Goal: Transaction & Acquisition: Book appointment/travel/reservation

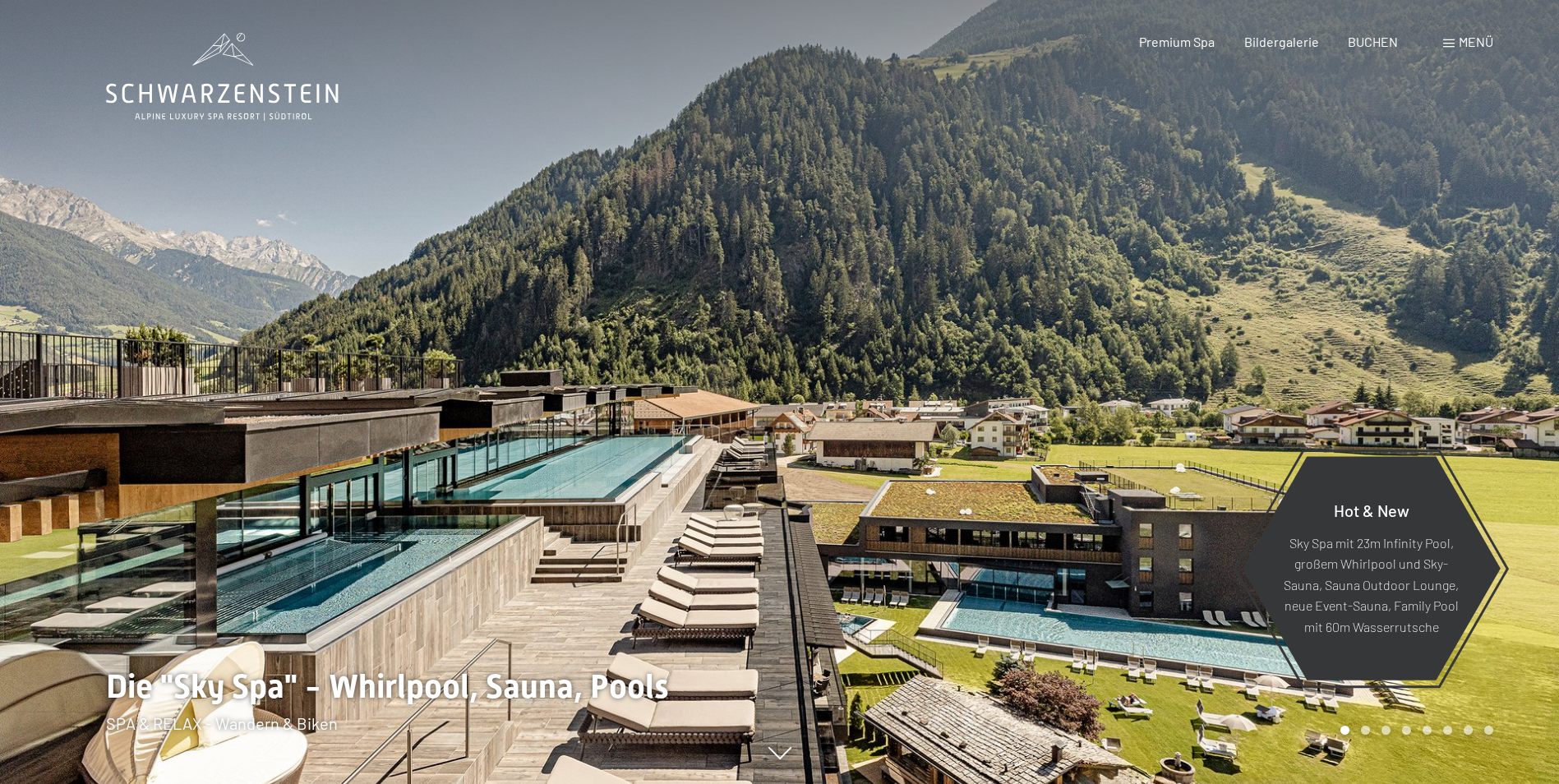
click at [1372, 44] on span "BUCHEN" at bounding box center [1372, 41] width 50 height 16
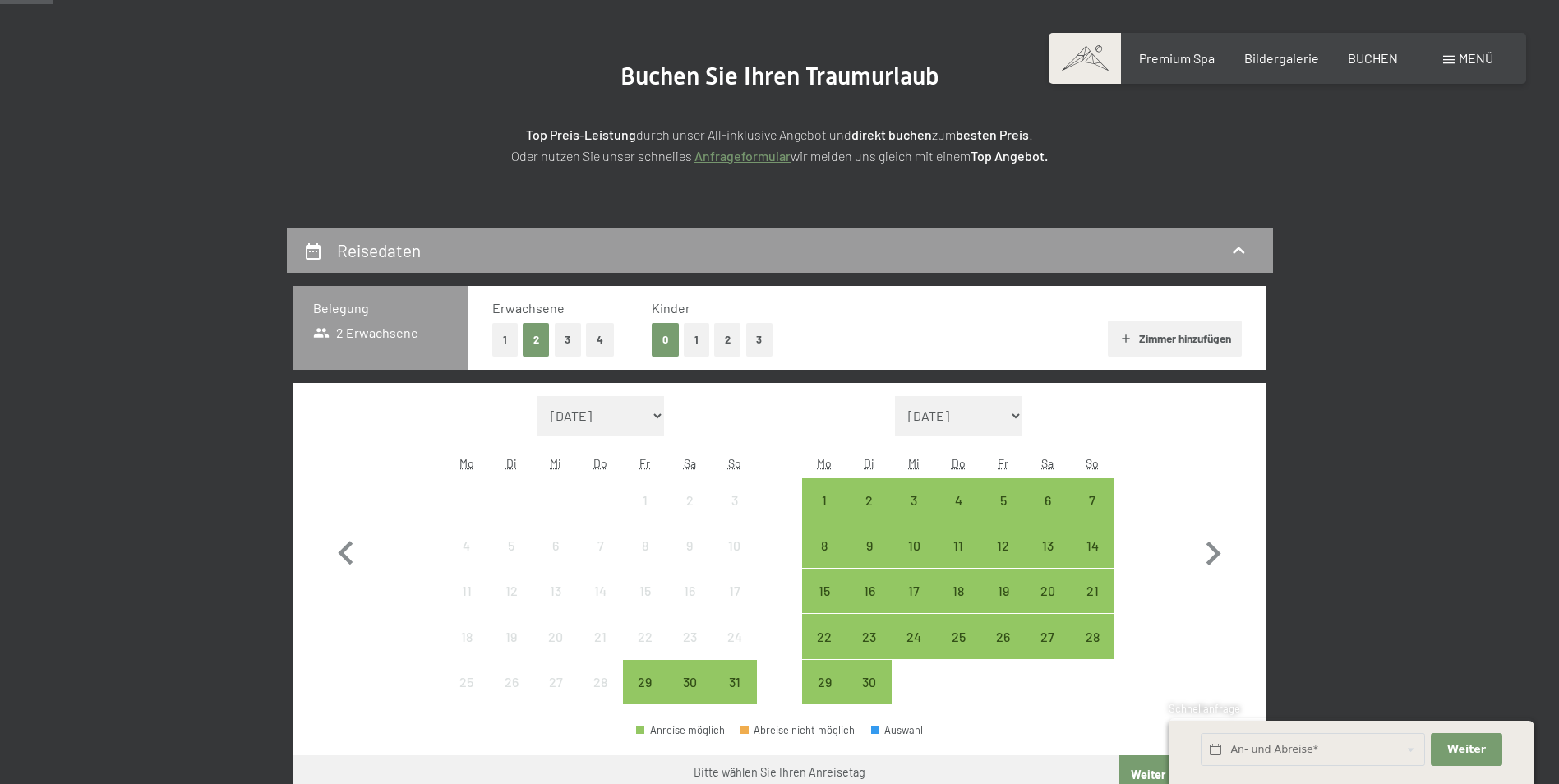
scroll to position [329, 0]
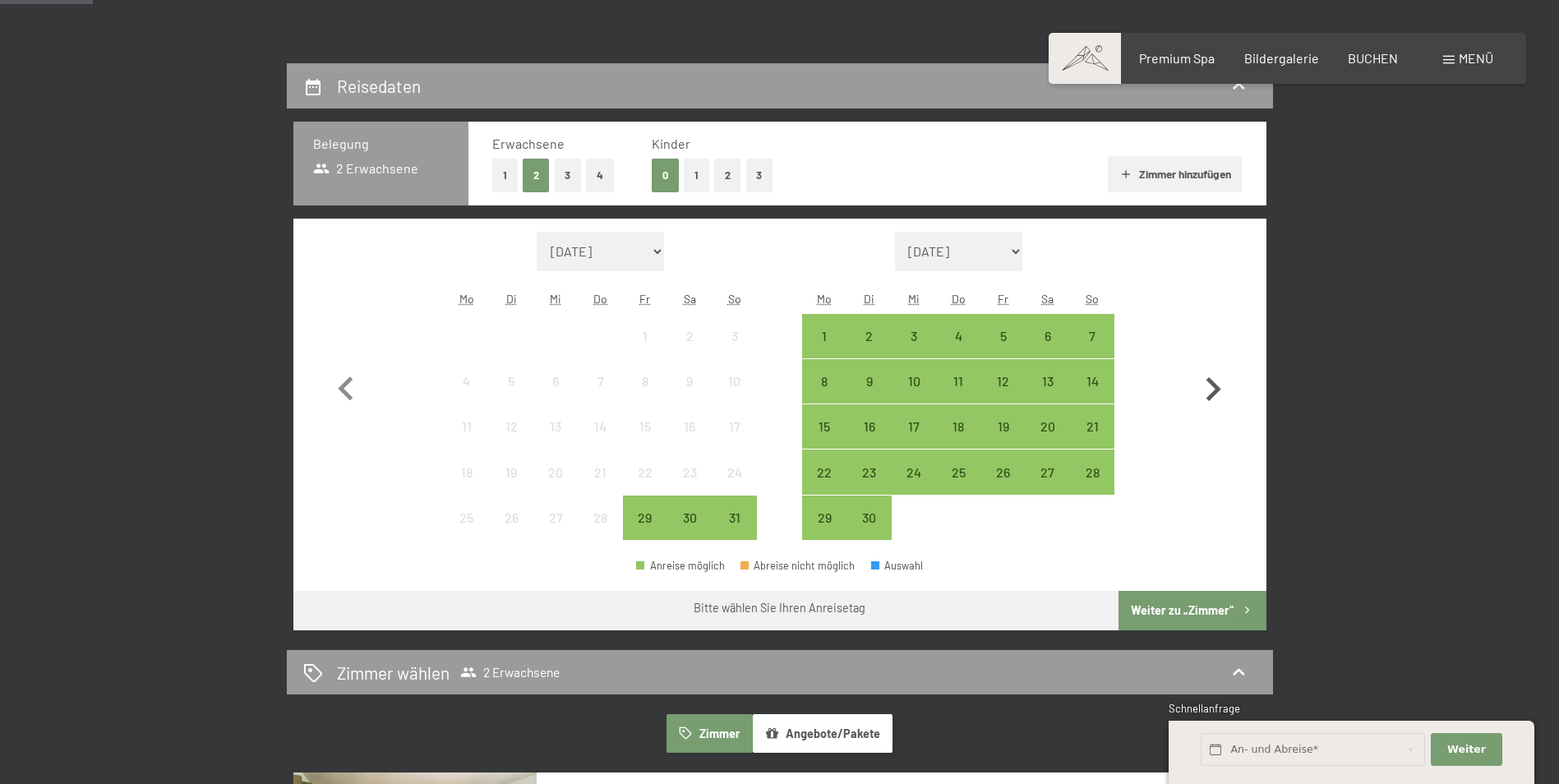
click at [1211, 390] on icon "button" at bounding box center [1212, 389] width 47 height 47
select select "2025-09-01"
select select "2025-10-01"
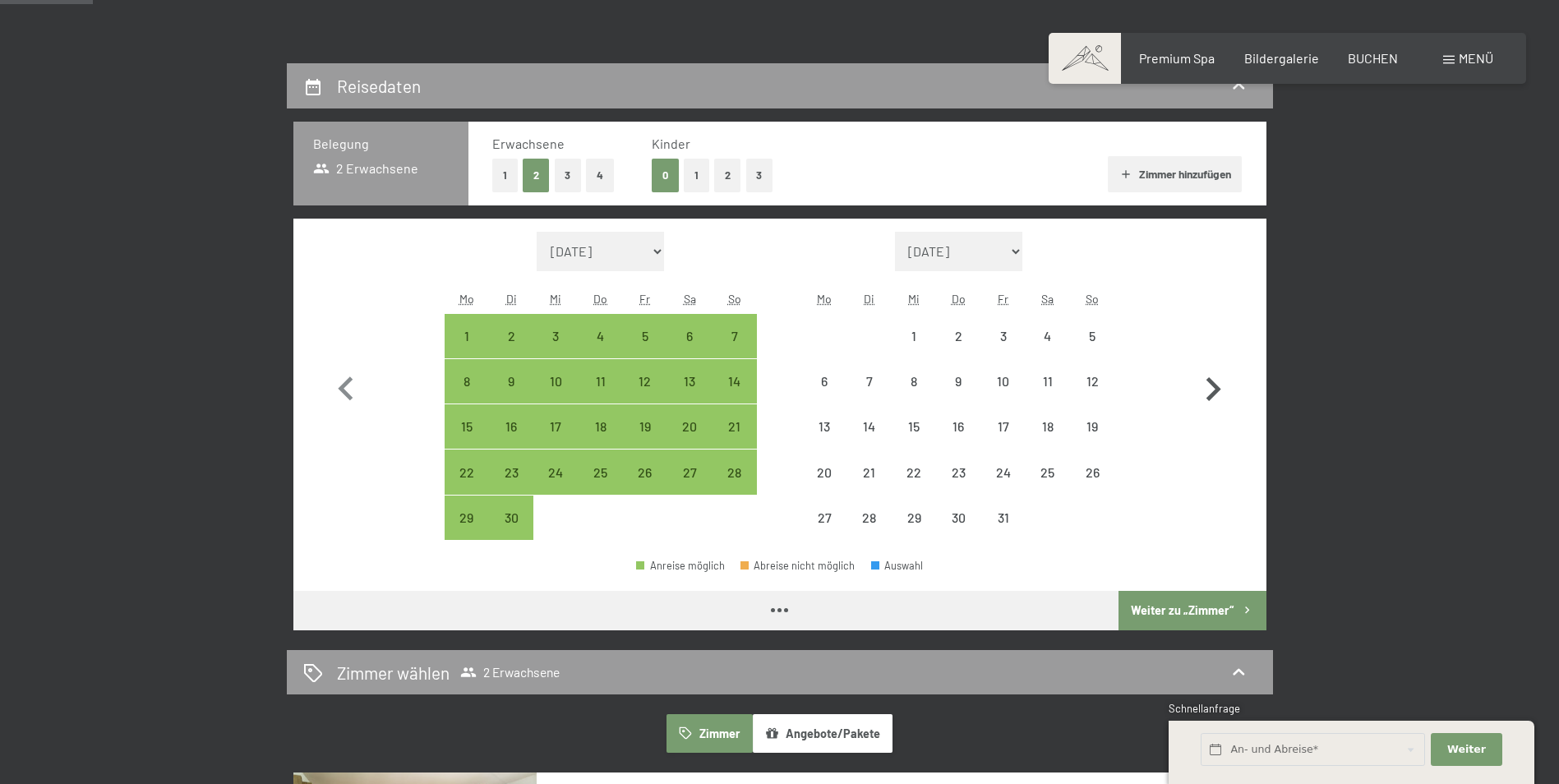
select select "2025-09-01"
select select "2025-10-01"
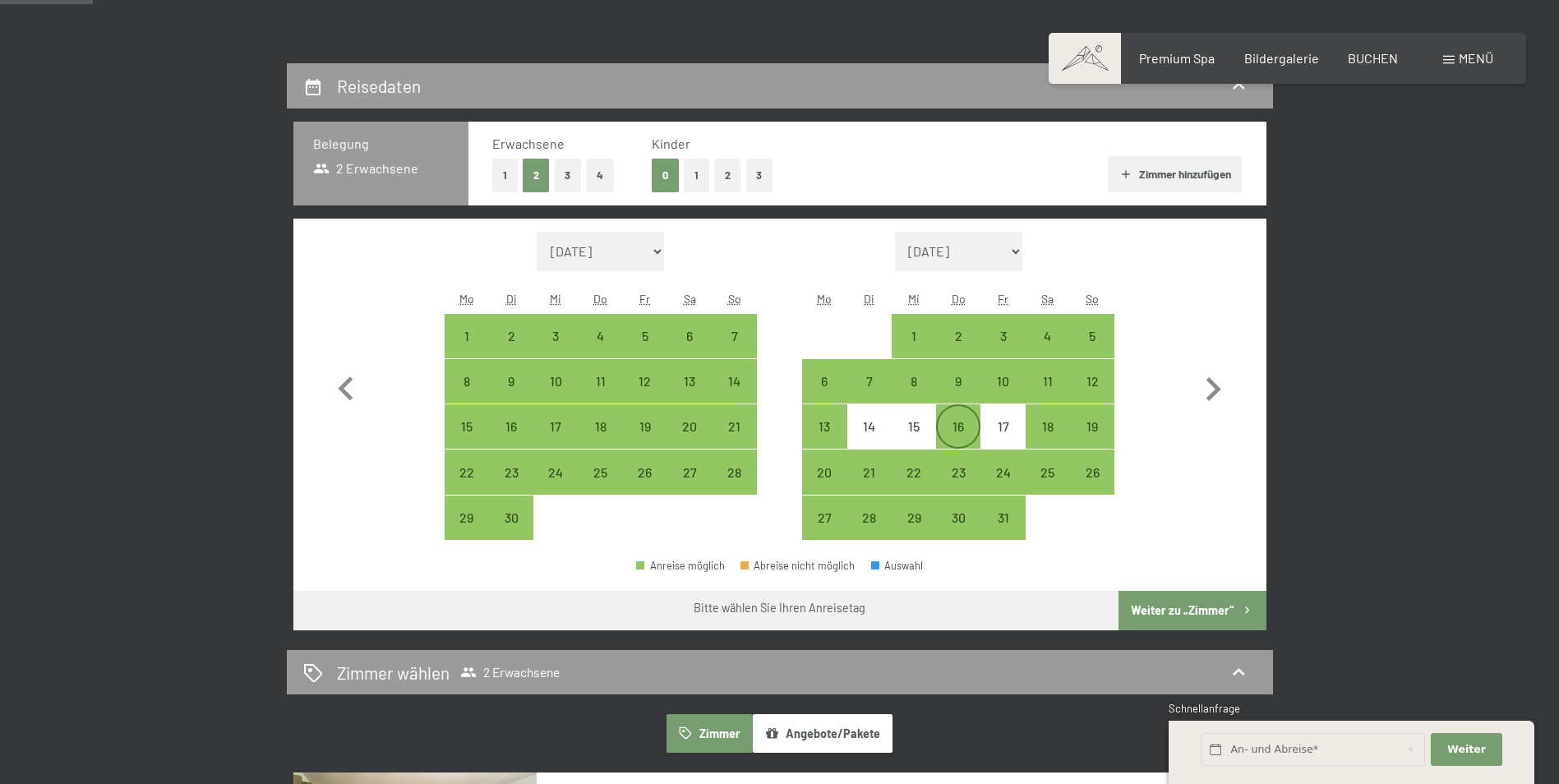
click at [939, 419] on div "16" at bounding box center [958, 426] width 41 height 41
select select "2025-09-01"
select select "2025-10-01"
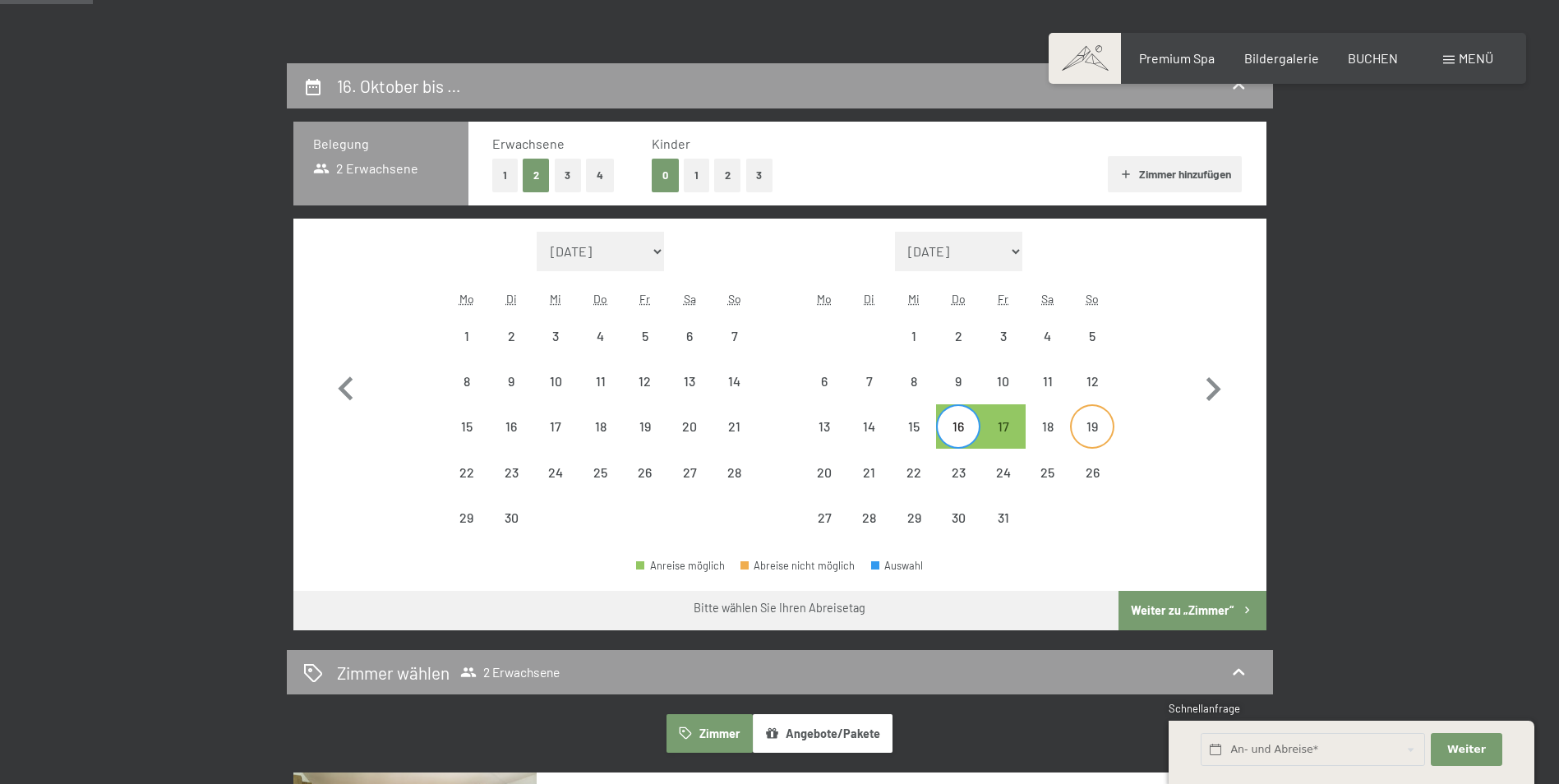
click at [1081, 424] on div "19" at bounding box center [1092, 441] width 41 height 41
select select "2025-09-01"
select select "2025-10-01"
